Goal: Task Accomplishment & Management: Manage account settings

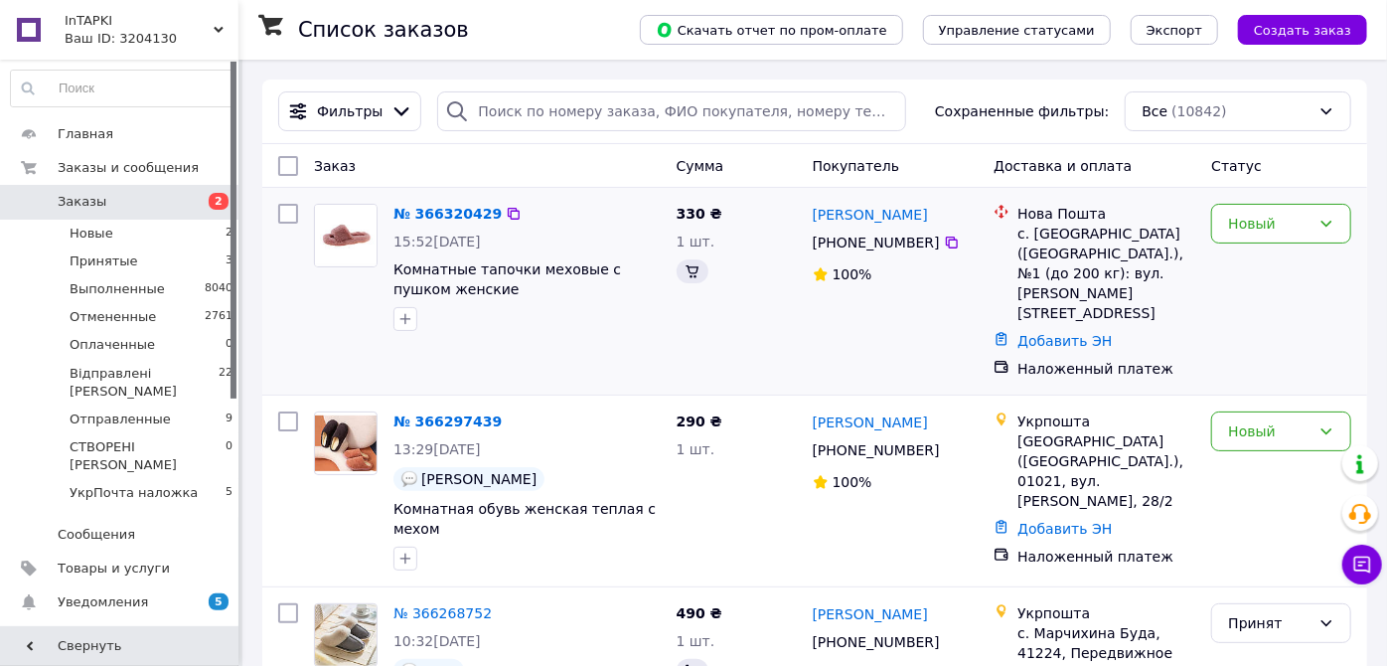
click at [195, 237] on li "Новые 2" at bounding box center [122, 234] width 244 height 28
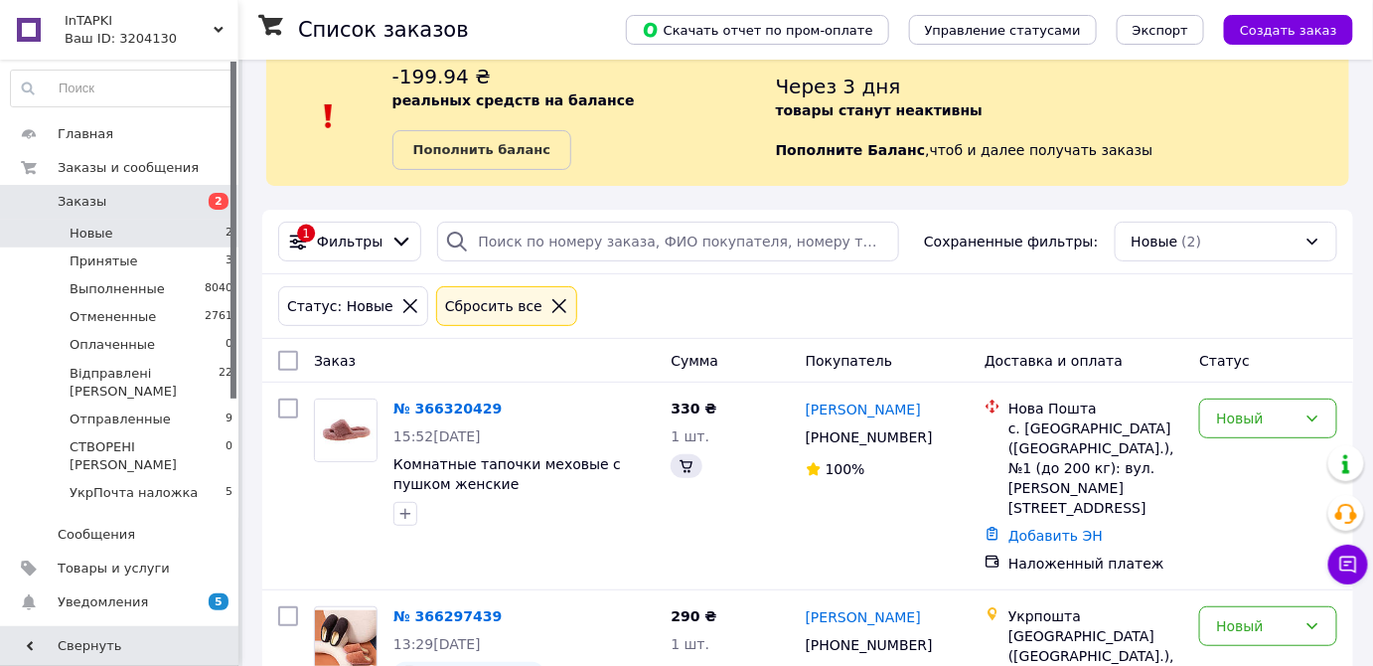
scroll to position [130, 0]
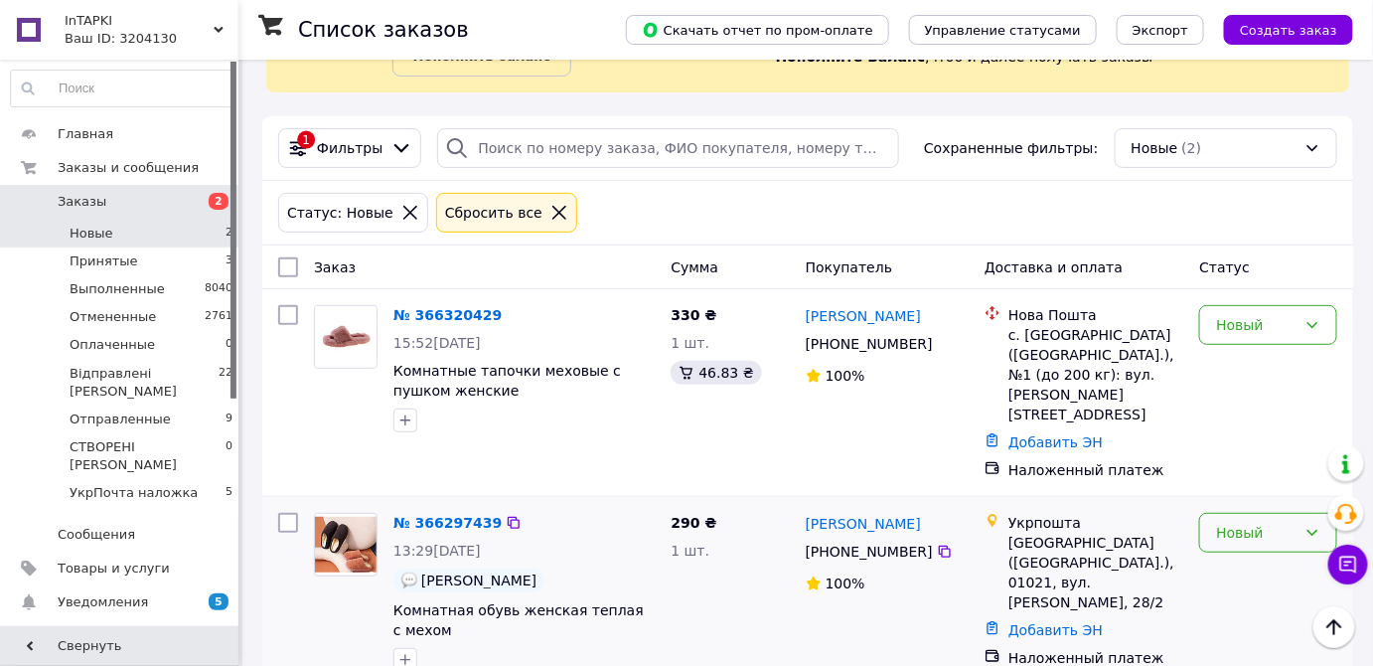
click at [1245, 522] on div "Новый" at bounding box center [1256, 533] width 80 height 22
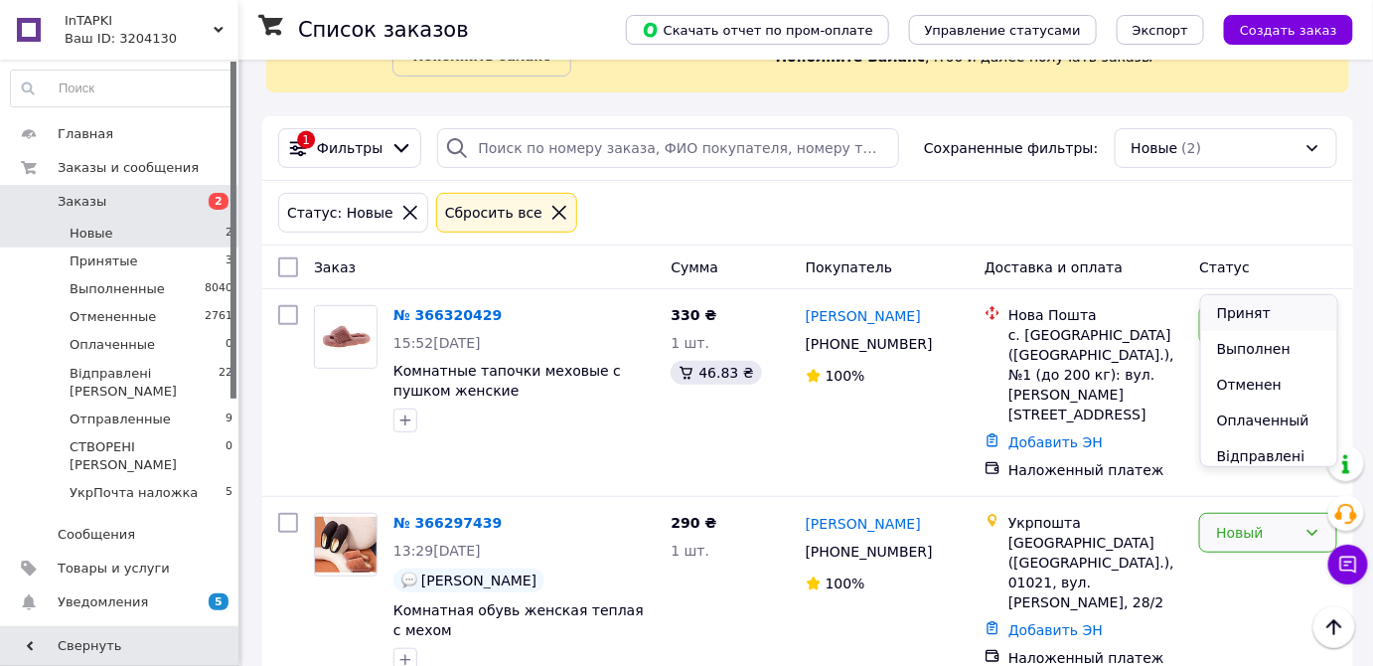
click at [1258, 316] on li "Принят" at bounding box center [1269, 313] width 136 height 36
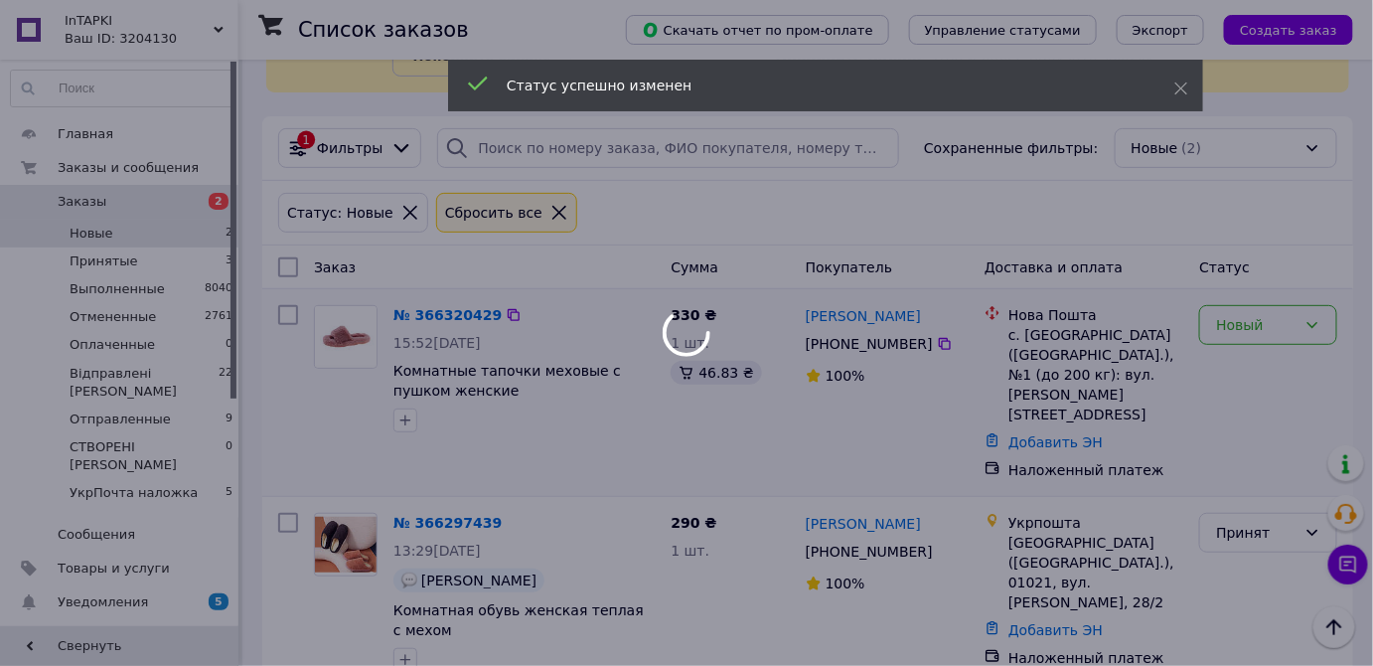
click at [1263, 319] on div at bounding box center [686, 333] width 1373 height 666
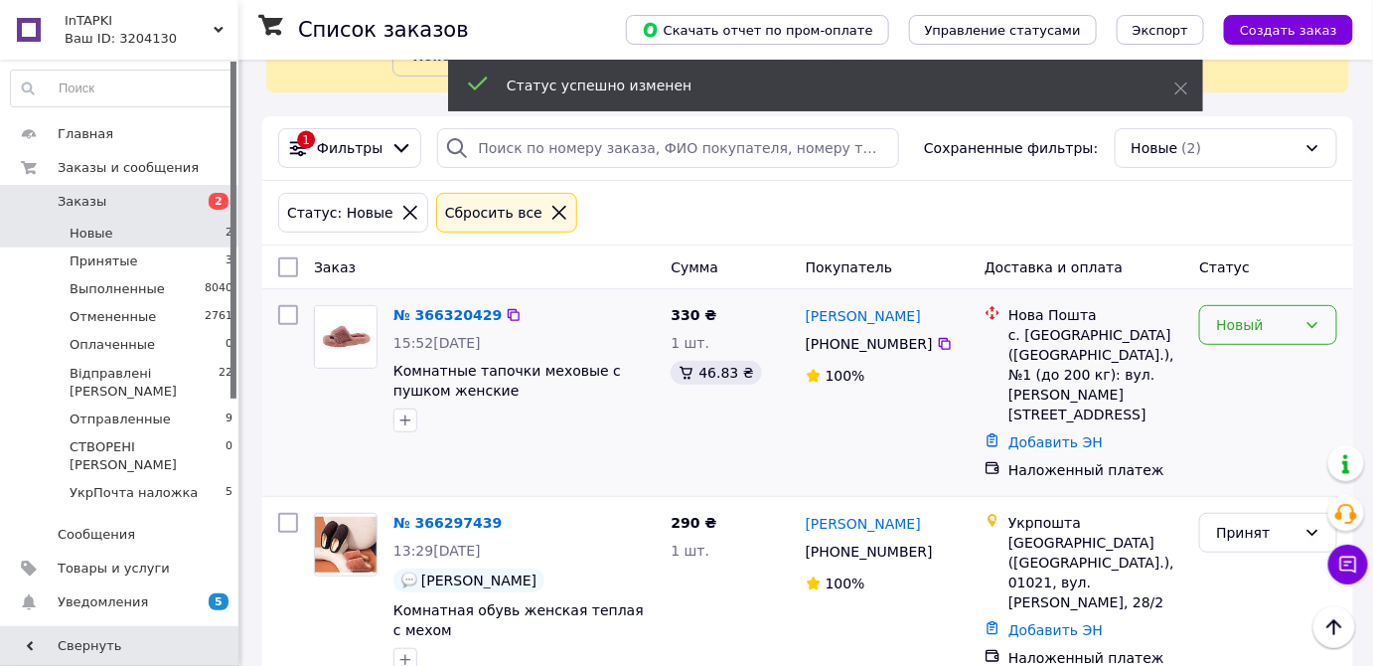
click at [1265, 321] on div "Новый" at bounding box center [1256, 325] width 80 height 22
click at [1260, 356] on li "Принят" at bounding box center [1269, 366] width 136 height 36
click at [437, 312] on link "№ 366320429" at bounding box center [442, 315] width 98 height 16
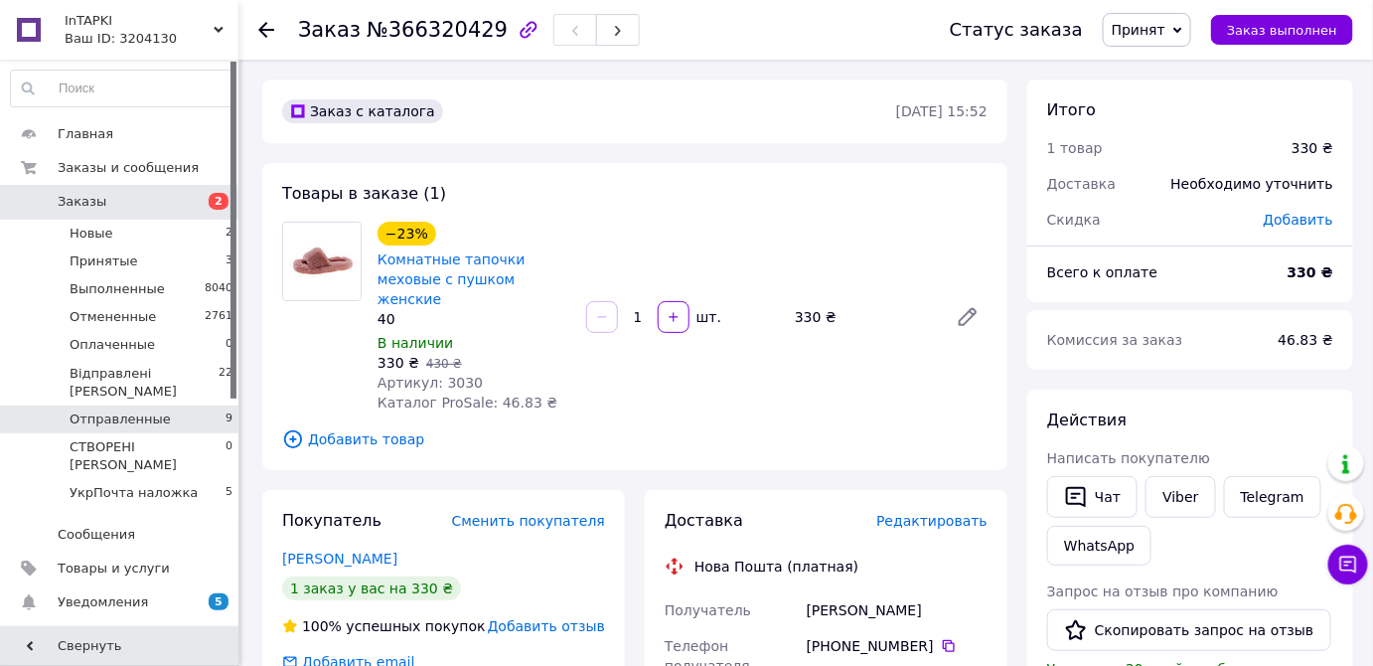
click at [185, 405] on li "Отправленные 9" at bounding box center [122, 419] width 244 height 28
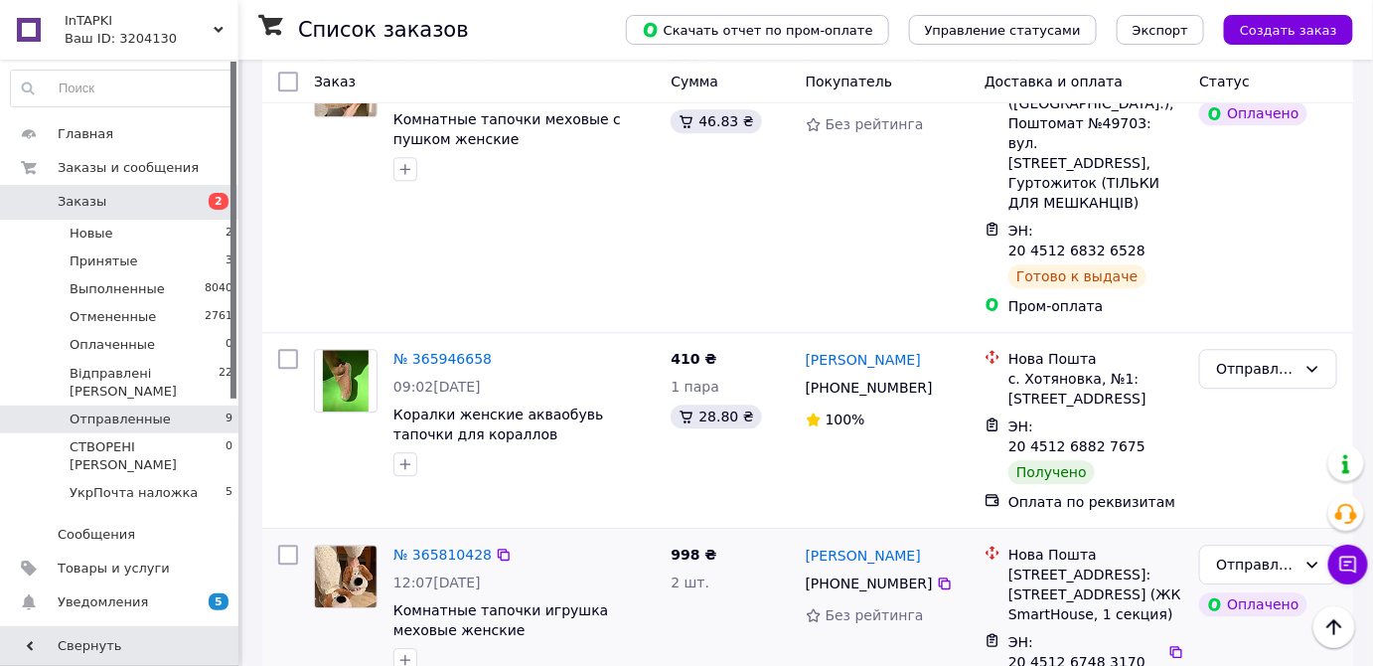
scroll to position [1550, 0]
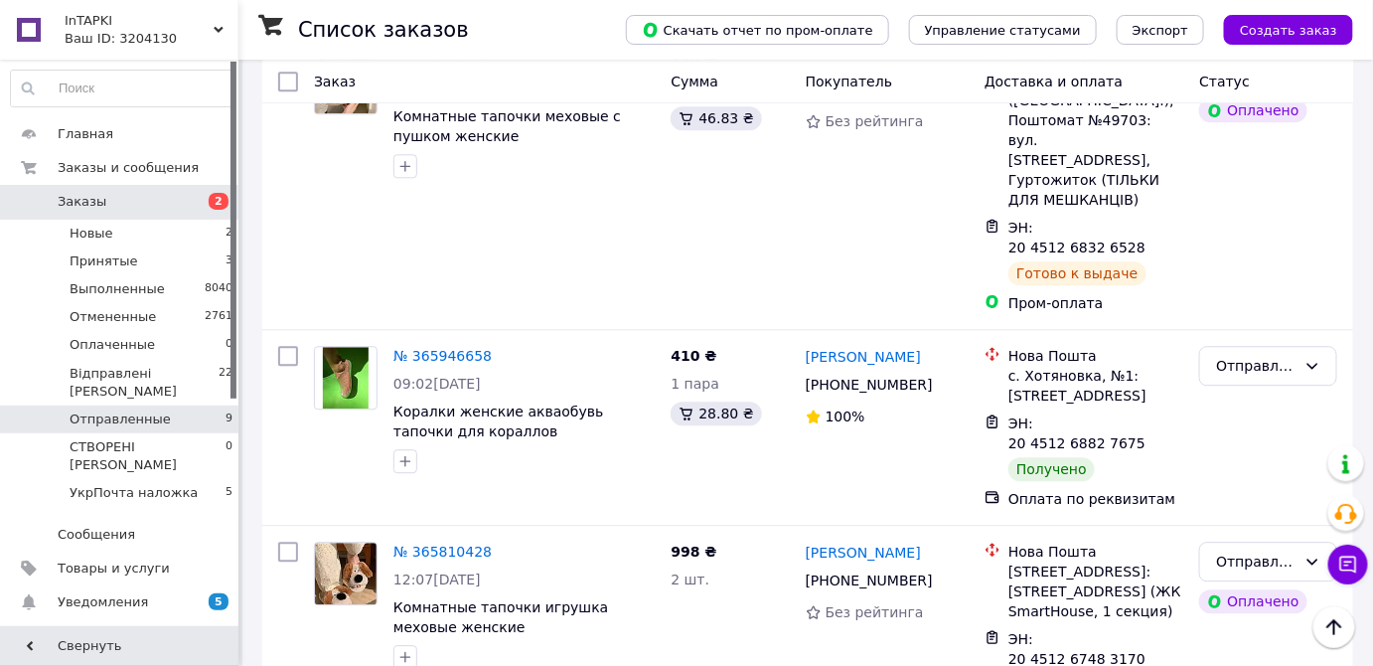
click at [1261, 341] on li "Выполнен" at bounding box center [1269, 346] width 136 height 36
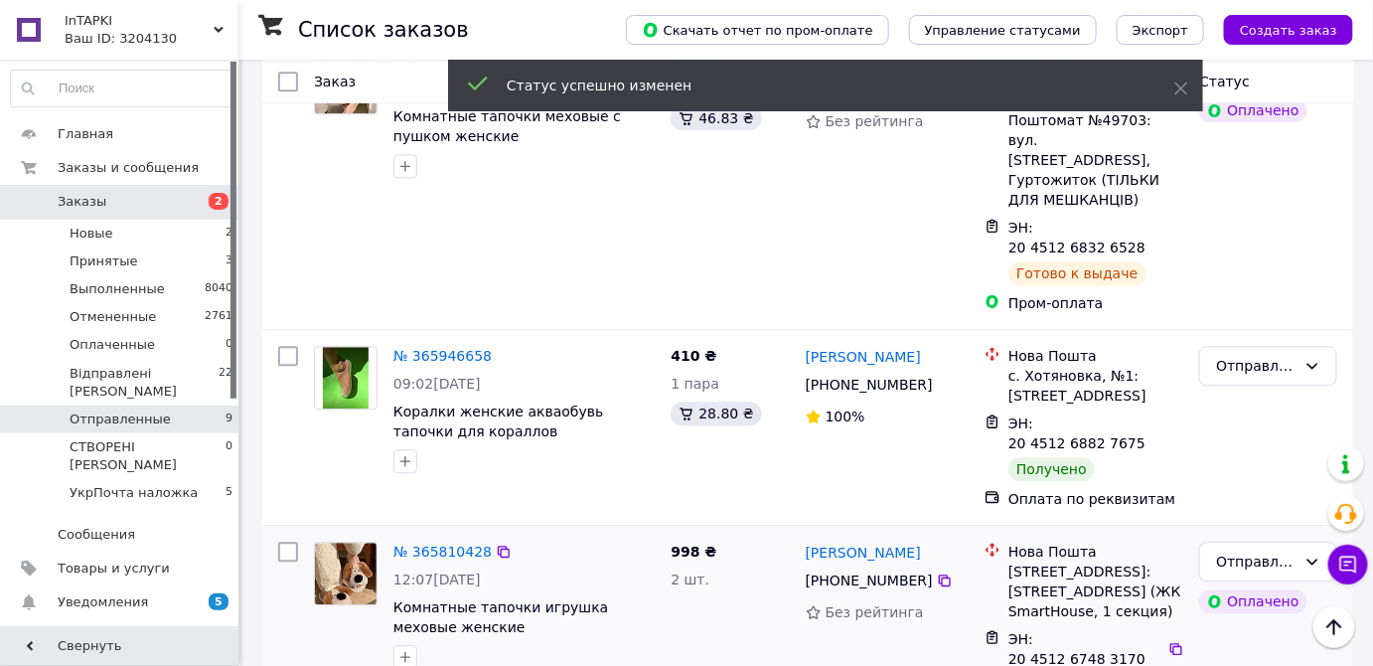
scroll to position [1459, 0]
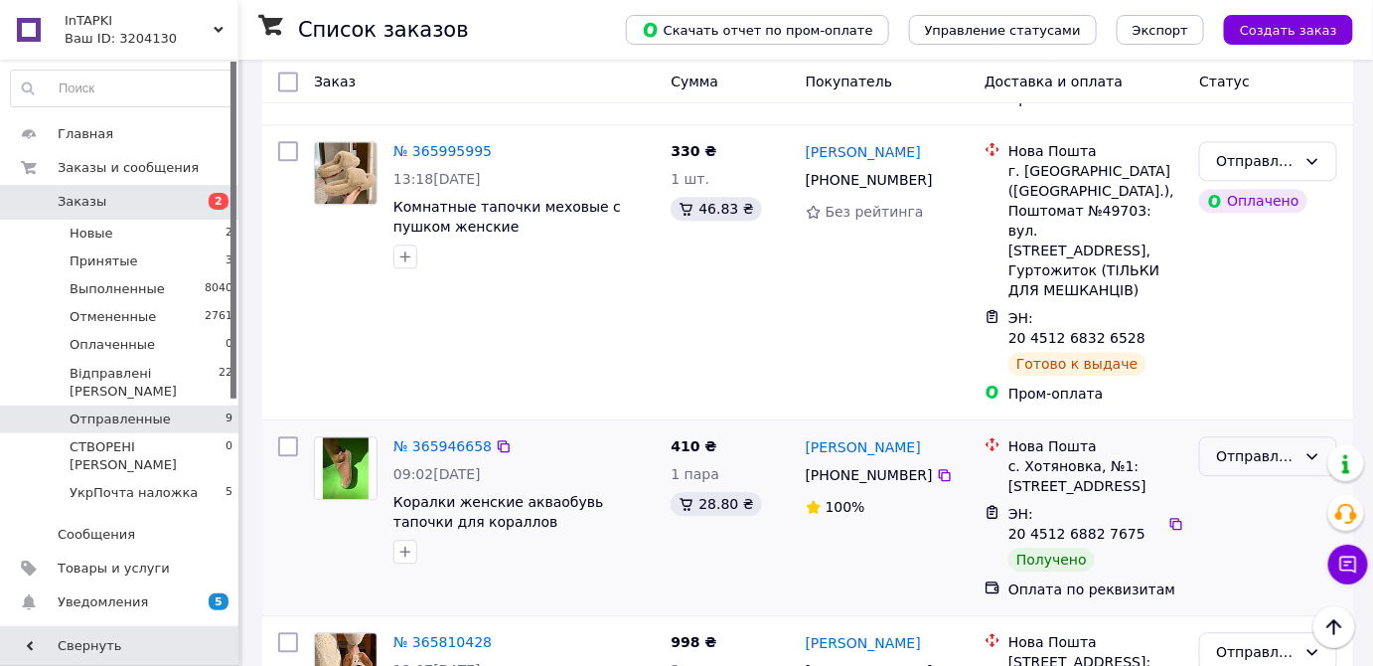
click at [1289, 445] on div "Отправленные" at bounding box center [1256, 456] width 80 height 22
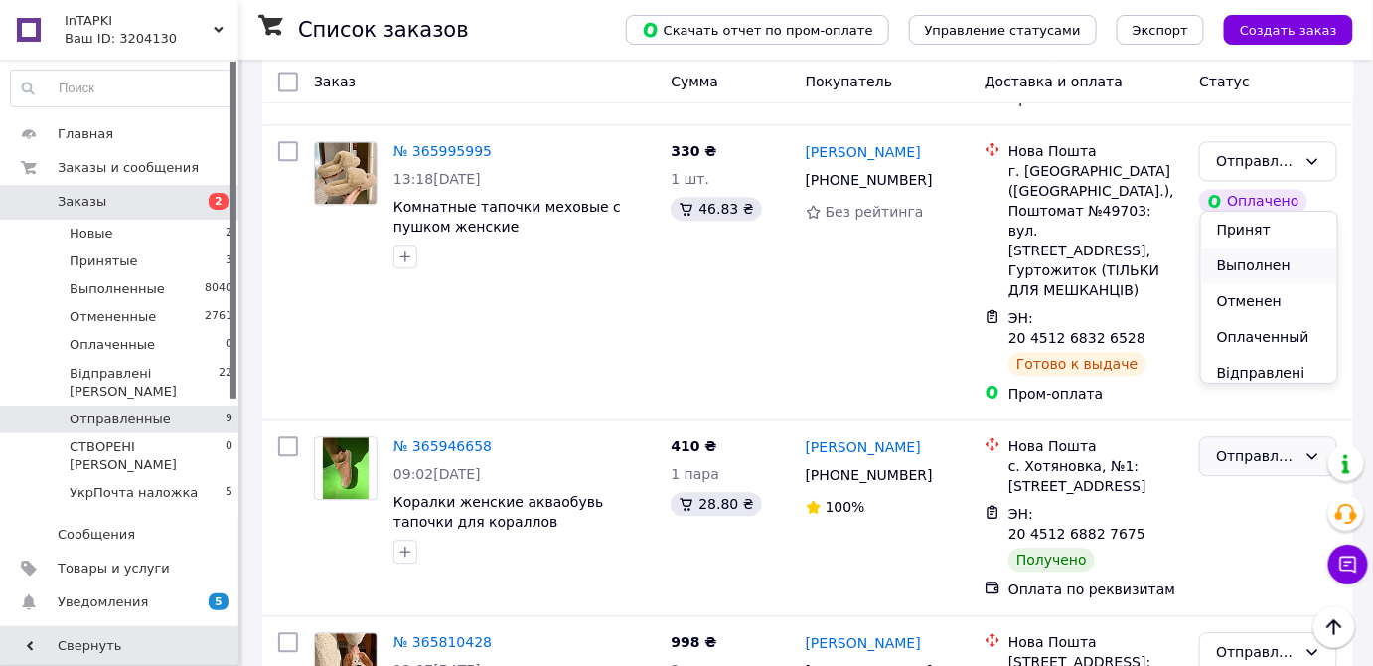
click at [1266, 262] on li "Выполнен" at bounding box center [1269, 265] width 136 height 36
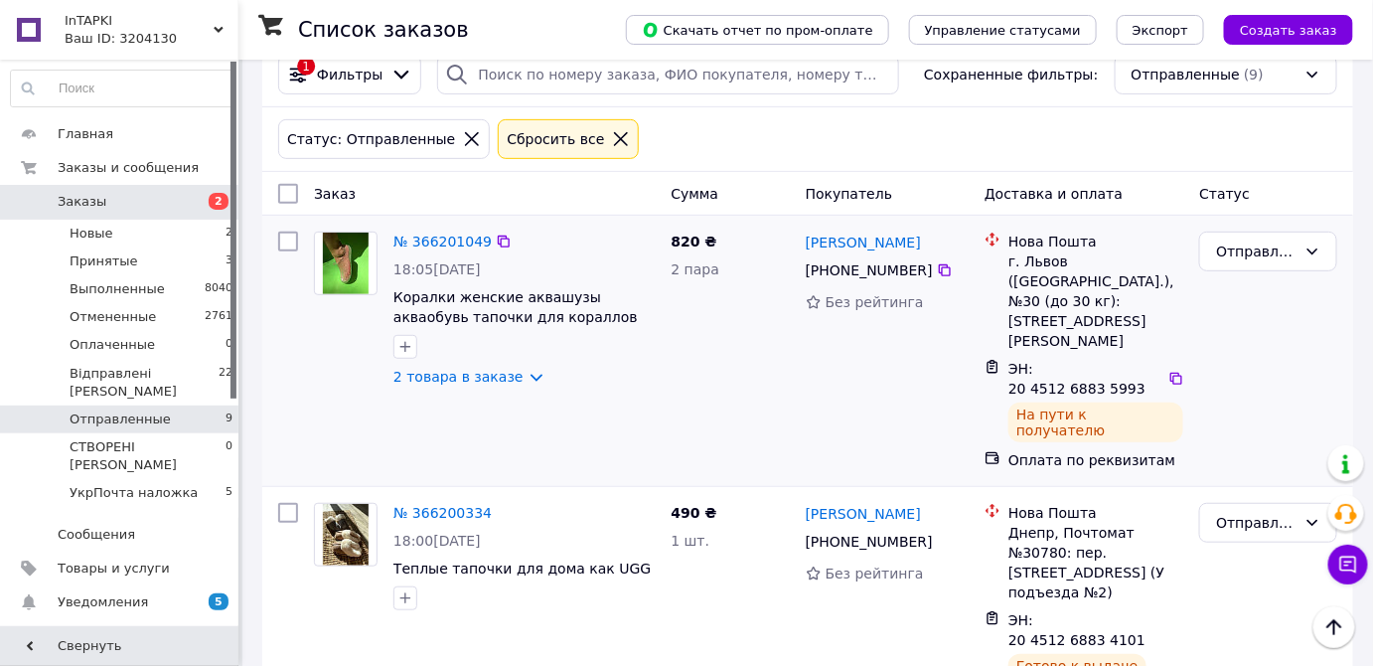
scroll to position [196, 0]
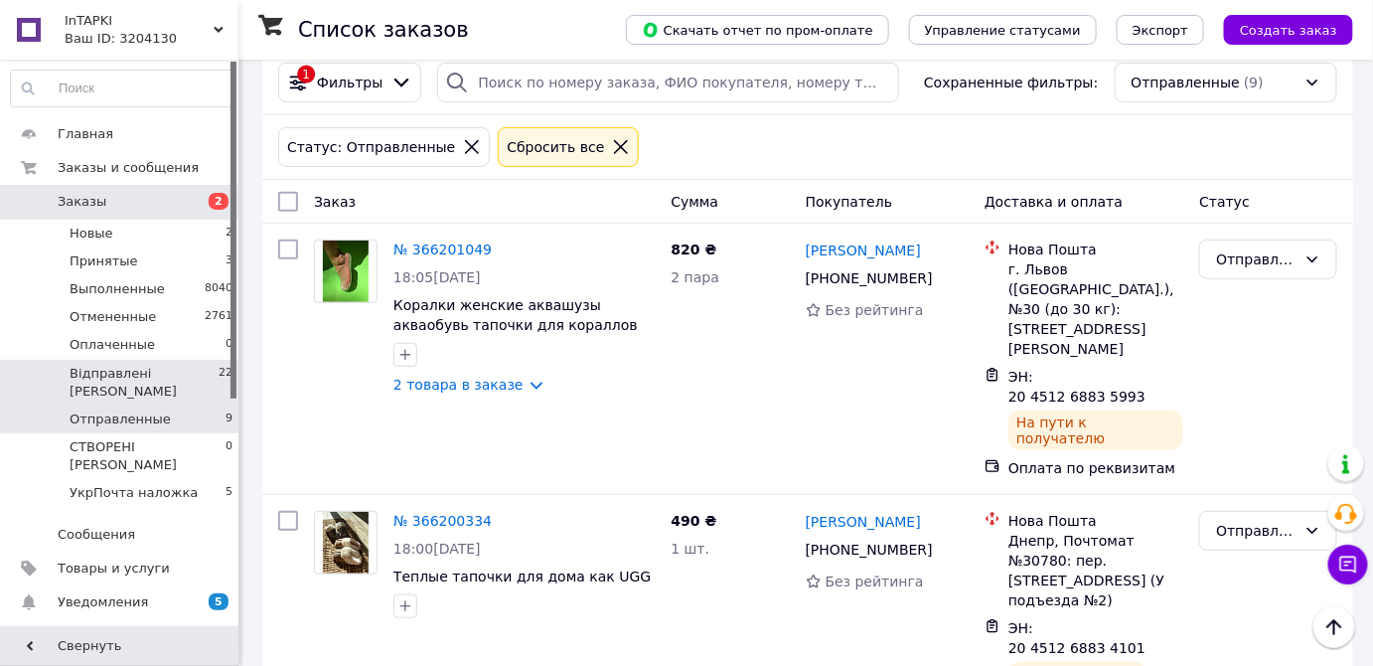
click at [157, 384] on li "Відправлені Н 22" at bounding box center [122, 383] width 244 height 46
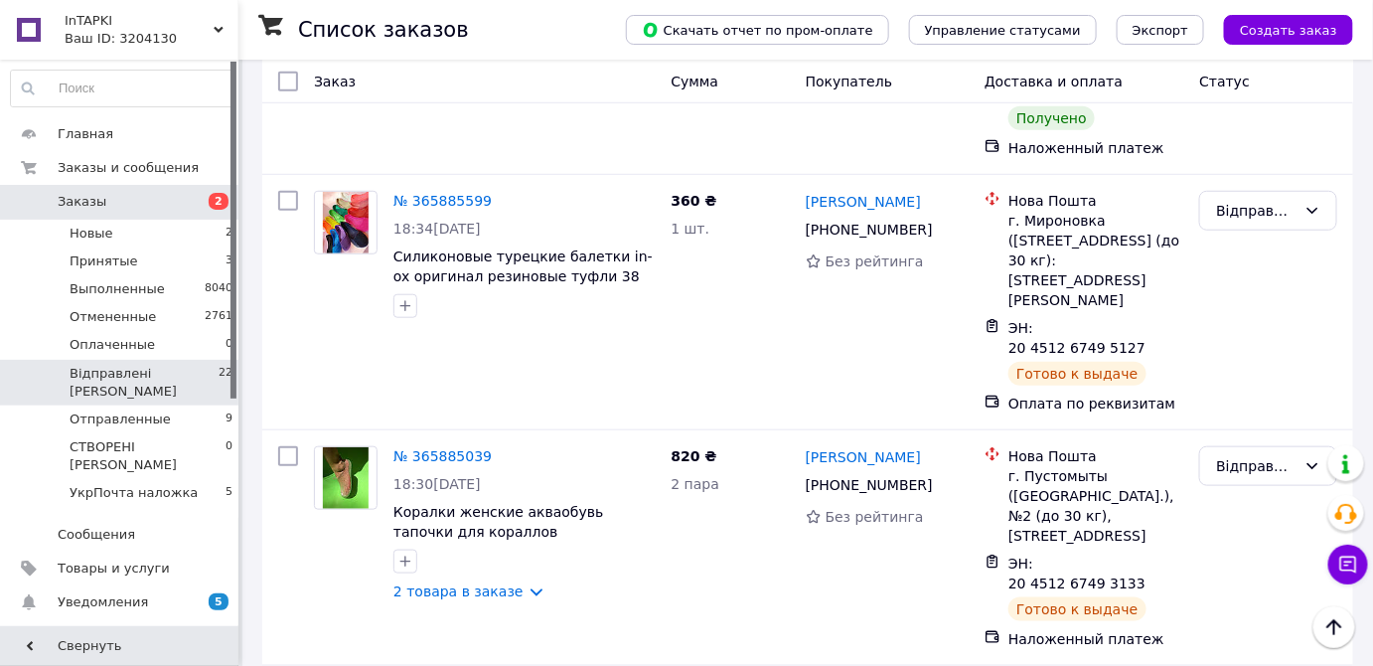
scroll to position [2946, 0]
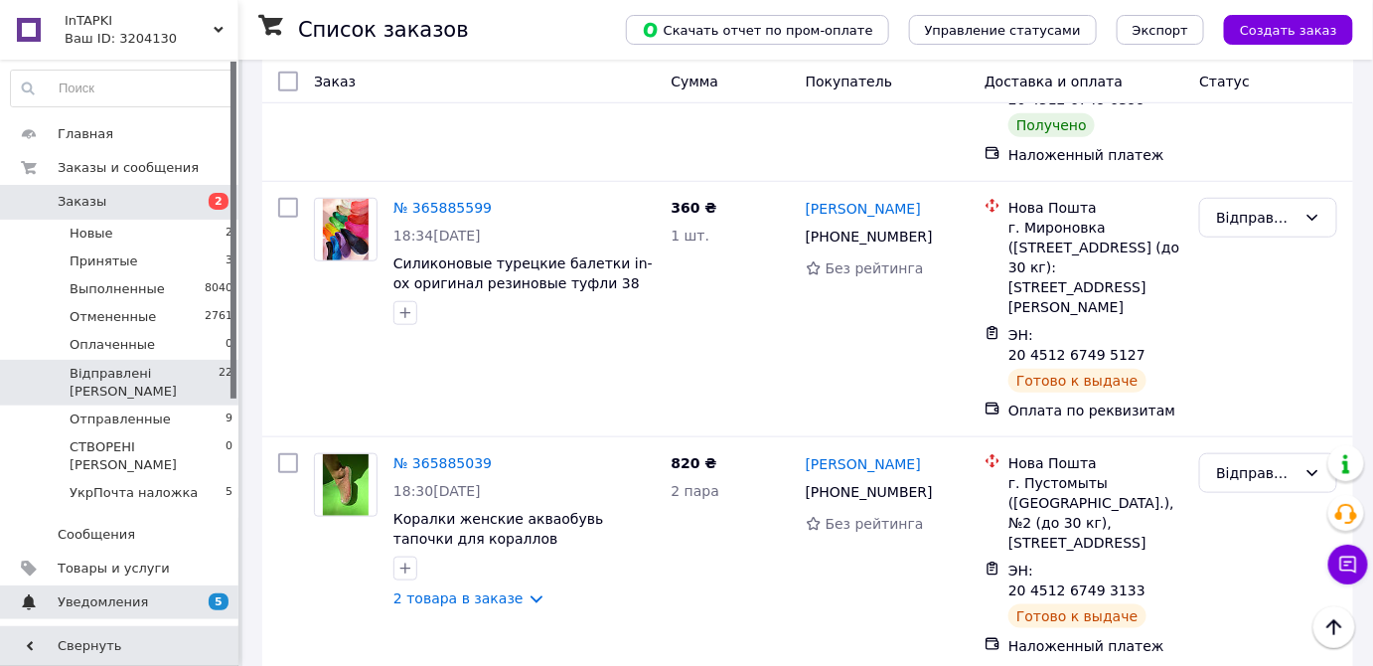
click at [123, 593] on span "Уведомления" at bounding box center [103, 602] width 90 height 18
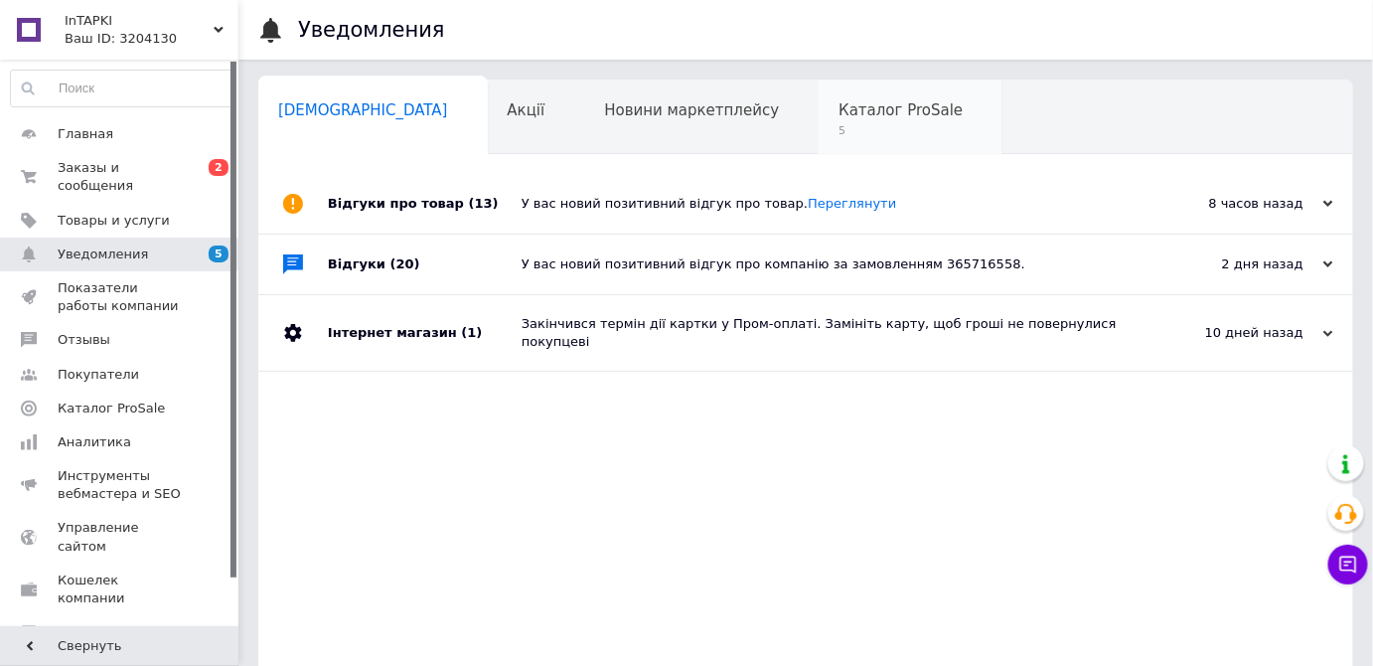
click at [838, 130] on span "5" at bounding box center [900, 130] width 124 height 15
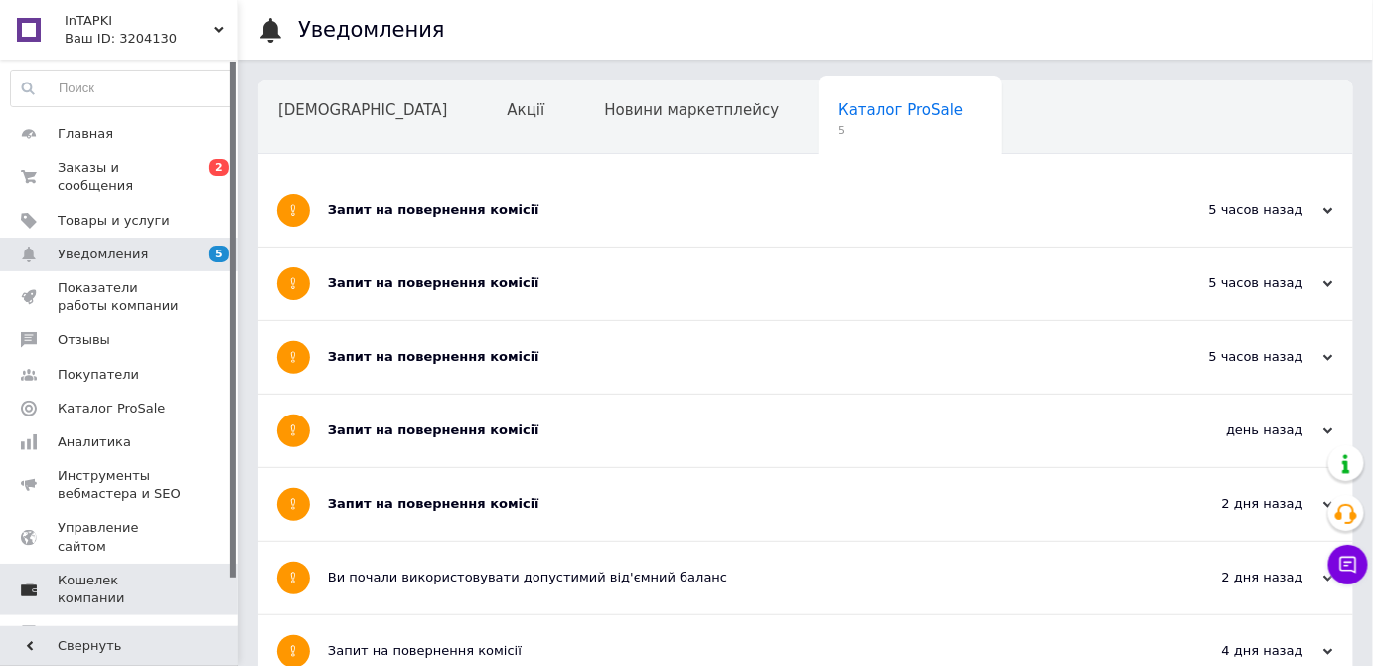
click at [140, 571] on span "Кошелек компании" at bounding box center [121, 589] width 126 height 36
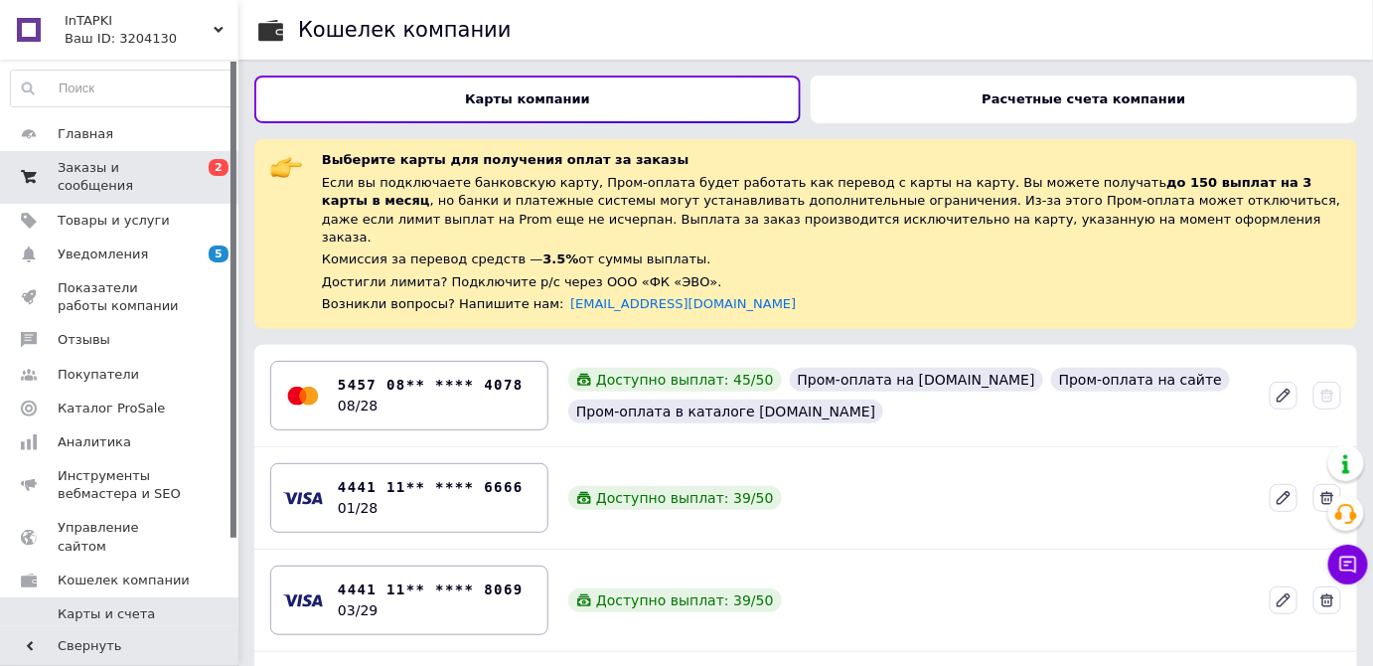
click at [153, 173] on span "Заказы и сообщения" at bounding box center [121, 177] width 126 height 36
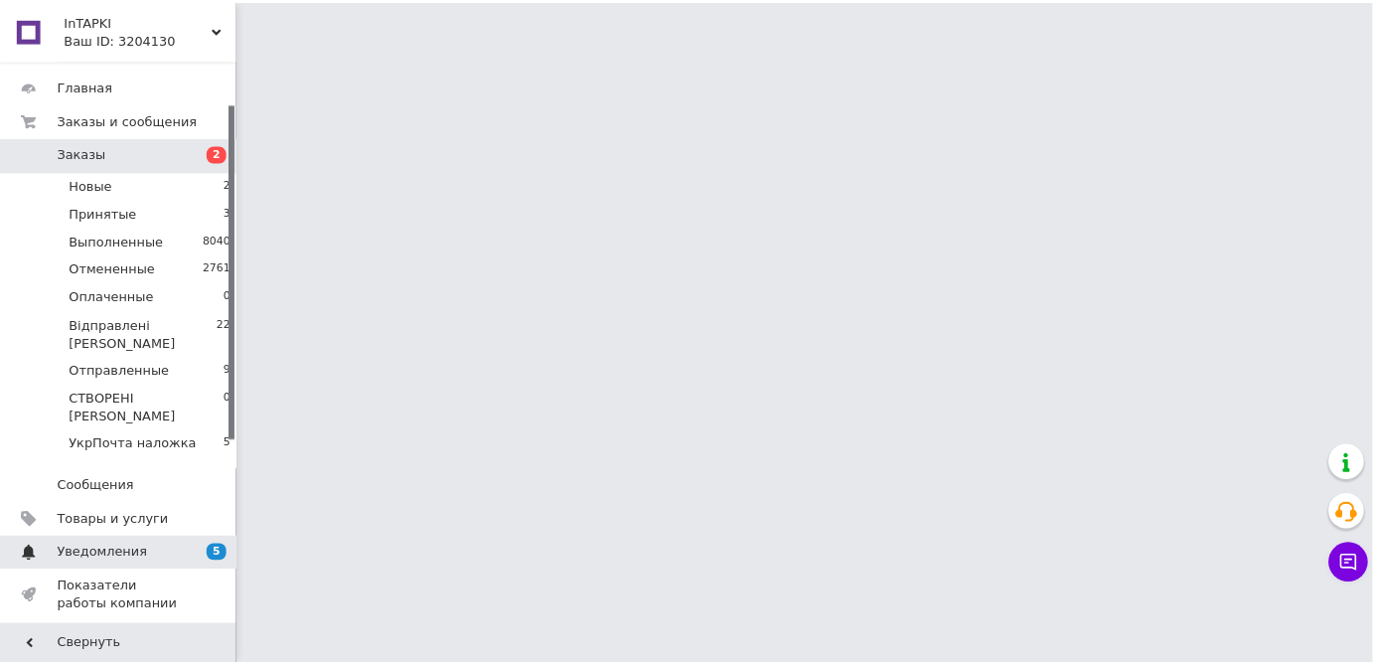
scroll to position [89, 0]
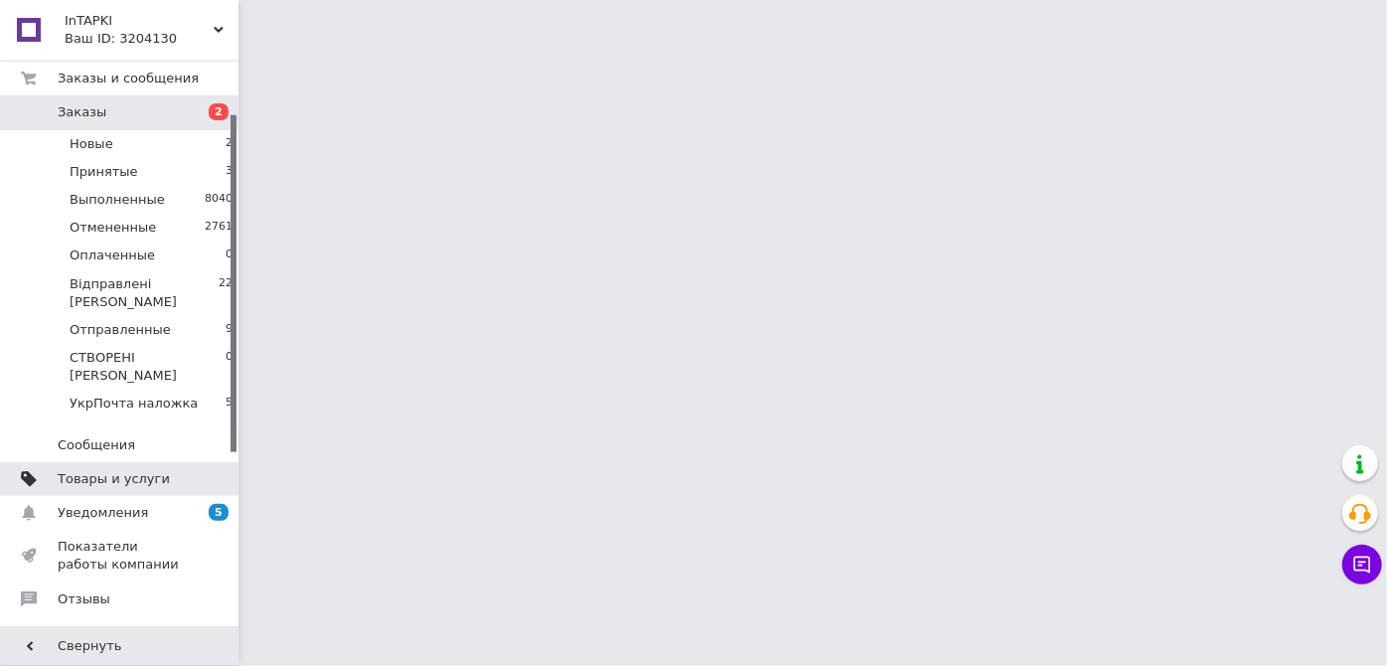
click at [129, 470] on span "Товары и услуги" at bounding box center [114, 479] width 112 height 18
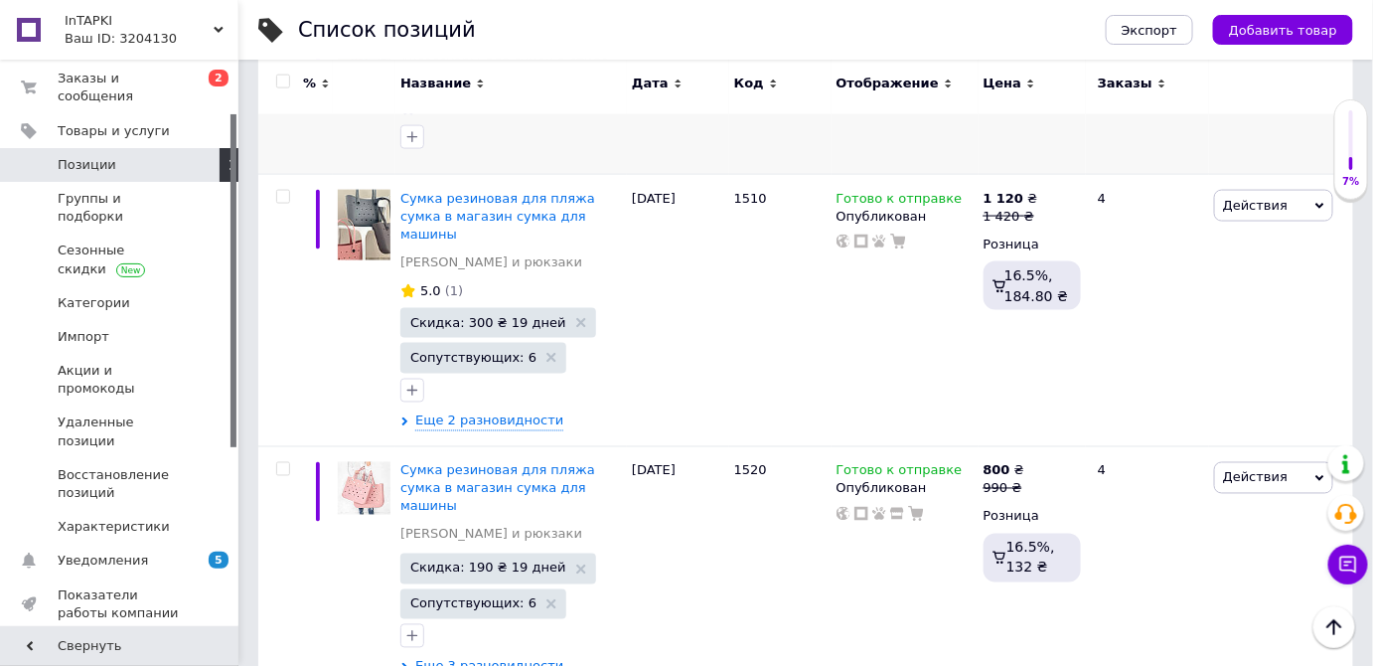
scroll to position [3480, 0]
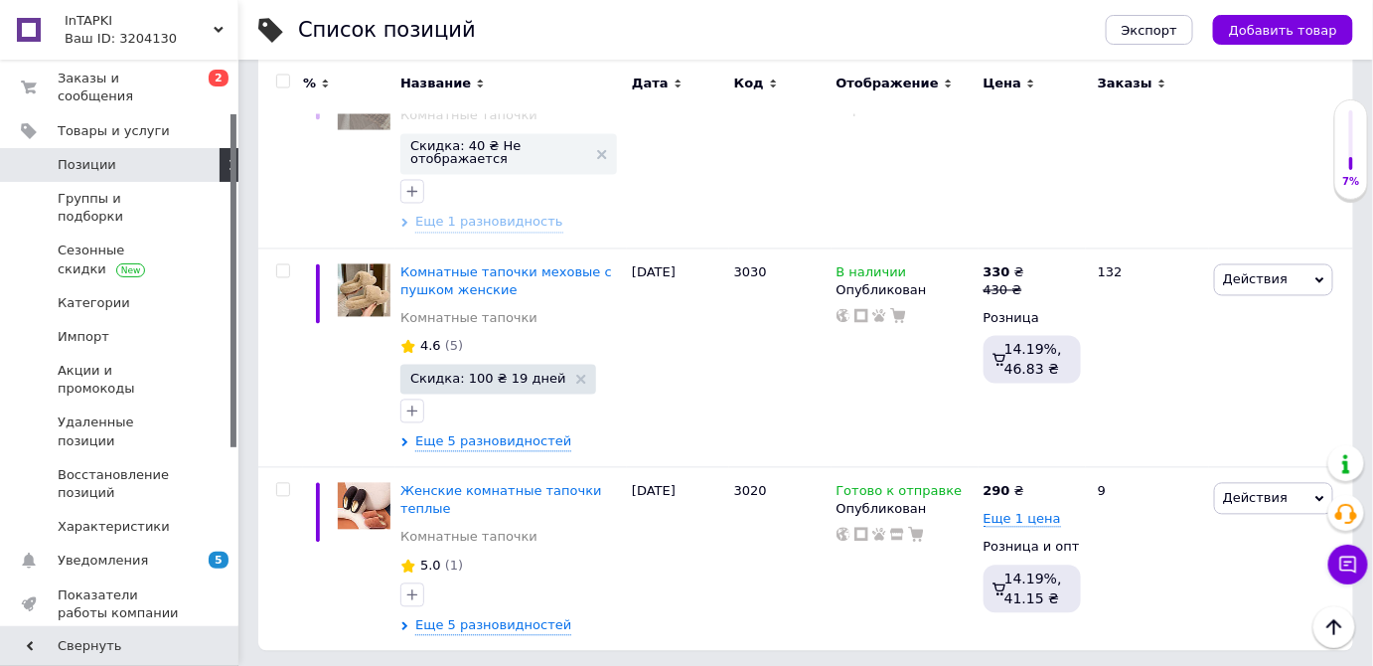
scroll to position [3203, 0]
